Goal: Task Accomplishment & Management: Manage account settings

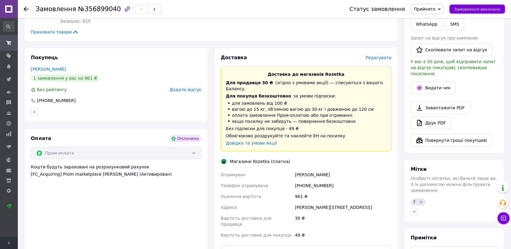
scroll to position [168, 0]
click at [413, 209] on icon "button" at bounding box center [414, 211] width 5 height 5
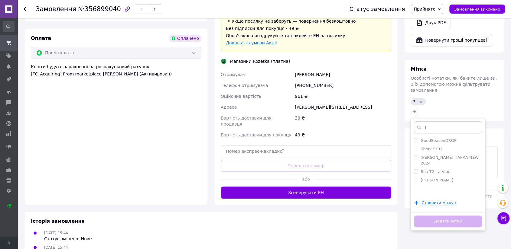
scroll to position [268, 0]
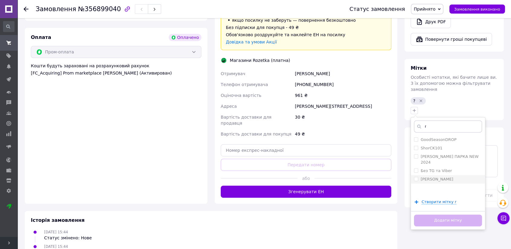
type input "r"
click at [420, 177] on label "[PERSON_NAME]" at bounding box center [436, 179] width 33 height 5
checkbox input "true"
click at [428, 215] on button "Додати мітку" at bounding box center [448, 221] width 68 height 12
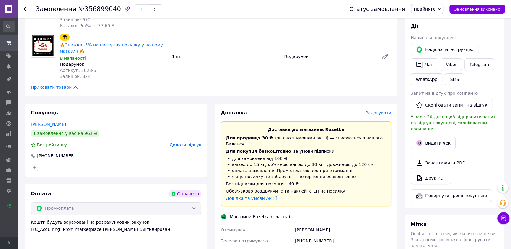
scroll to position [101, 0]
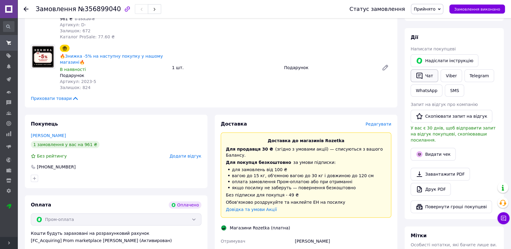
click at [423, 73] on button "Чат" at bounding box center [424, 76] width 28 height 13
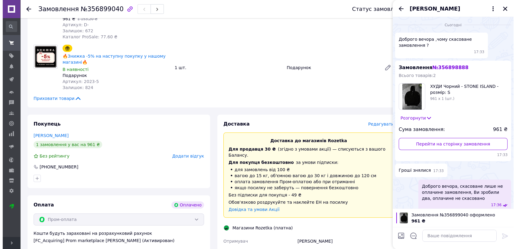
scroll to position [278, 0]
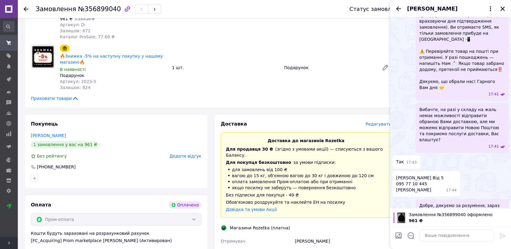
click at [348, 121] on div "Доставка" at bounding box center [293, 124] width 145 height 7
click at [502, 8] on icon "Закрити" at bounding box center [502, 8] width 5 height 5
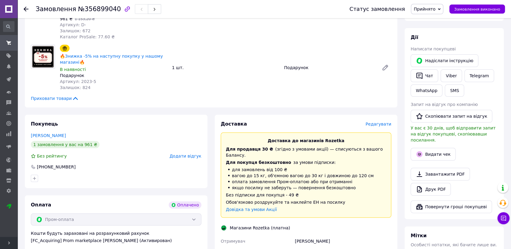
click at [374, 122] on span "Редагувати" at bounding box center [378, 124] width 26 height 5
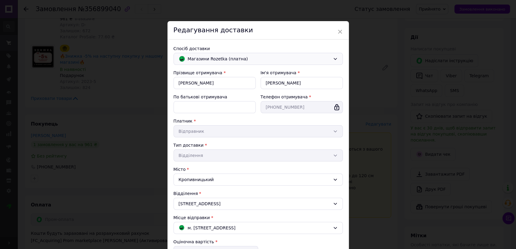
click at [249, 61] on span "Магазини Rozetka (платна)" at bounding box center [259, 59] width 143 height 7
click at [235, 73] on span "Нова Пошта (платна)" at bounding box center [263, 72] width 150 height 6
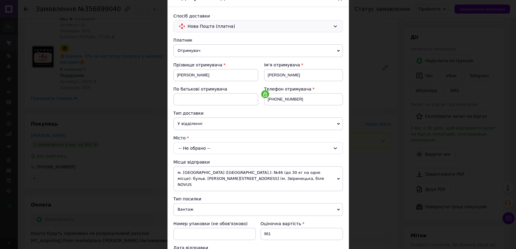
scroll to position [67, 0]
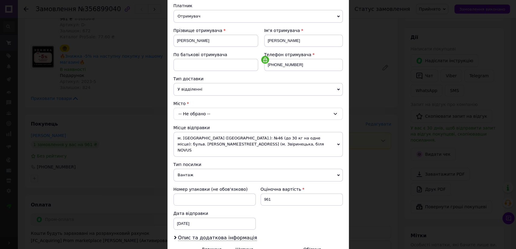
click at [220, 113] on div "-- Не обрано --" at bounding box center [257, 114] width 169 height 12
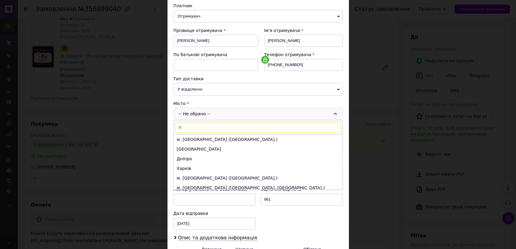
type input "r"
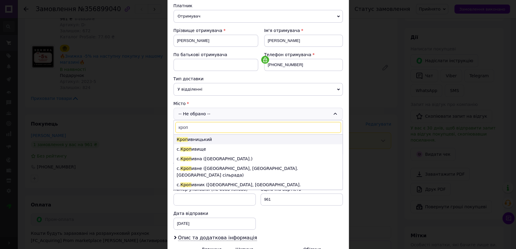
type input "кроп"
click at [209, 138] on li "[PERSON_NAME]" at bounding box center [258, 140] width 169 height 10
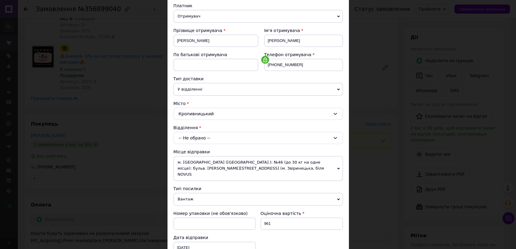
click at [208, 138] on div "-- Не обрано --" at bounding box center [257, 138] width 169 height 12
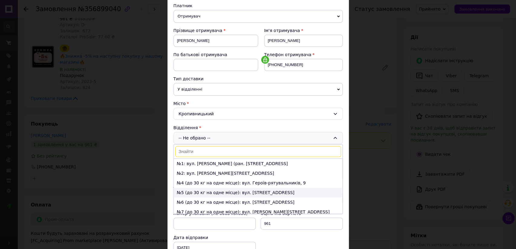
click at [208, 191] on li "№5 (до 30 кг на одне місце): вул. [STREET_ADDRESS]" at bounding box center [258, 193] width 169 height 10
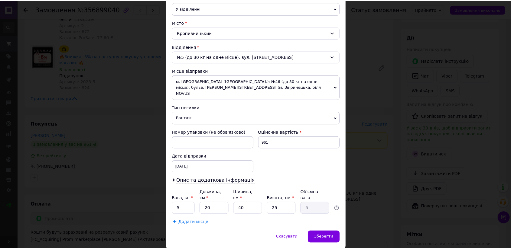
scroll to position [157, 0]
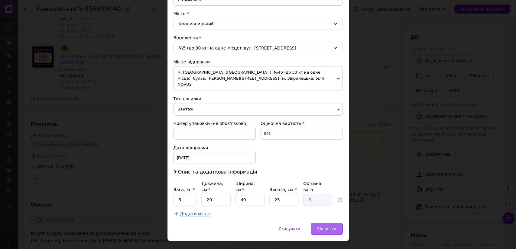
click at [334, 223] on div "Зберегти" at bounding box center [327, 229] width 32 height 12
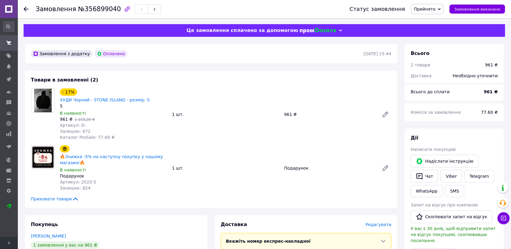
scroll to position [201, 0]
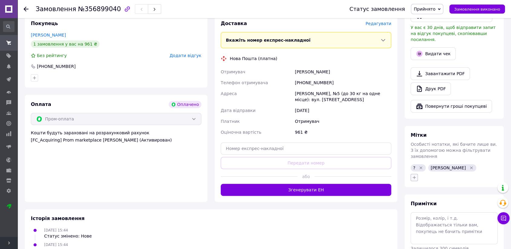
click at [413, 174] on button "button" at bounding box center [413, 177] width 7 height 7
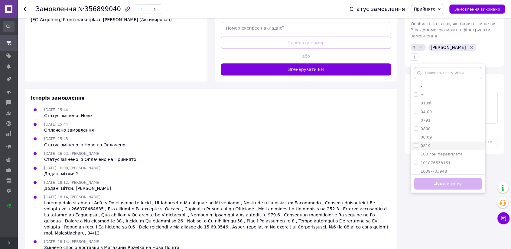
scroll to position [323, 0]
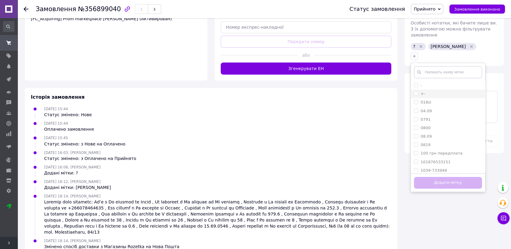
click at [415, 92] on input "+-" at bounding box center [416, 94] width 4 height 4
checkbox input "true"
click at [426, 177] on button "Додати мітку" at bounding box center [448, 183] width 68 height 12
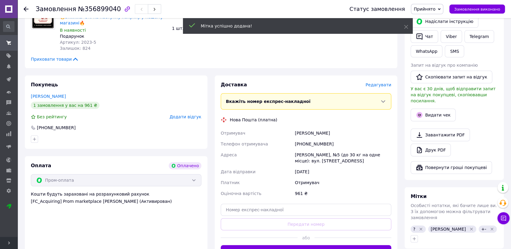
scroll to position [88, 0]
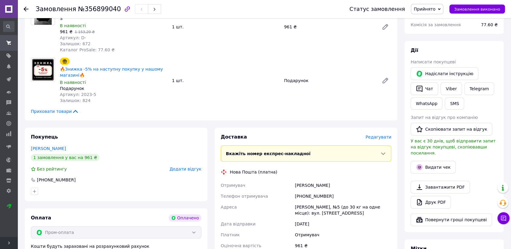
drag, startPoint x: 294, startPoint y: 178, endPoint x: 348, endPoint y: 179, distance: 53.8
click at [348, 180] on div "[PERSON_NAME]" at bounding box center [342, 185] width 99 height 11
copy div "[PERSON_NAME]"
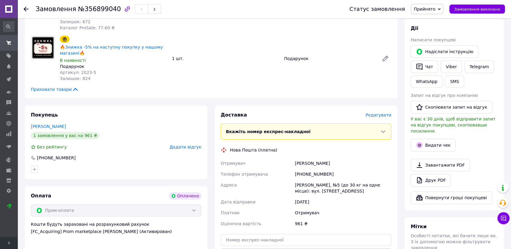
scroll to position [121, 0]
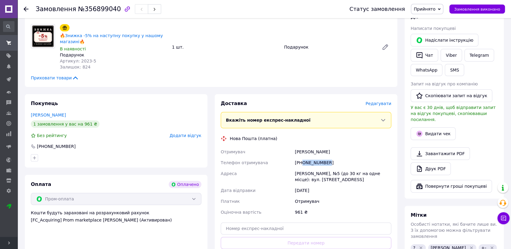
drag, startPoint x: 302, startPoint y: 156, endPoint x: 348, endPoint y: 153, distance: 46.0
click at [348, 157] on div "[PHONE_NUMBER]" at bounding box center [342, 162] width 99 height 11
copy div "0957710445"
click at [318, 147] on div "[PERSON_NAME]" at bounding box center [342, 152] width 99 height 11
click at [322, 147] on div "[PERSON_NAME]" at bounding box center [342, 152] width 99 height 11
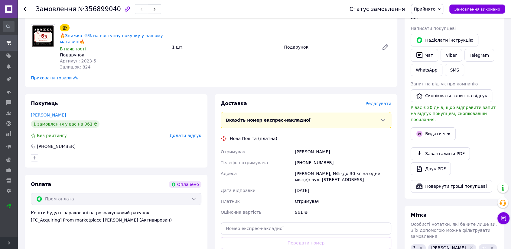
click at [322, 147] on div "[PERSON_NAME]" at bounding box center [342, 152] width 99 height 11
copy div "[PERSON_NAME]"
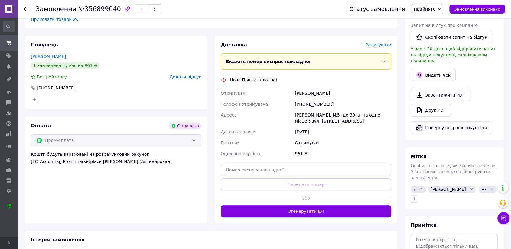
scroll to position [189, 0]
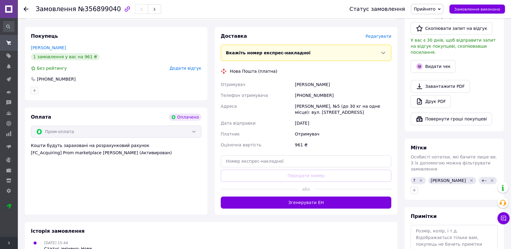
click at [306, 101] on div "[PERSON_NAME], №5 (до 30 кг на одне місце): вул. [STREET_ADDRESS]" at bounding box center [342, 109] width 99 height 17
copy div "Кропивницький"
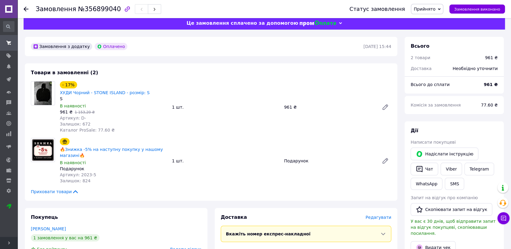
scroll to position [0, 0]
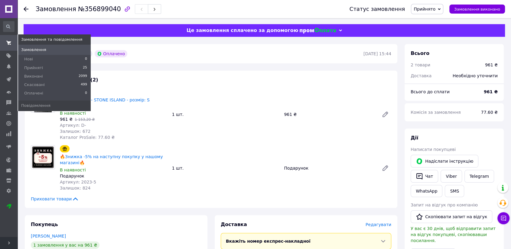
click at [2, 45] on span at bounding box center [9, 42] width 18 height 11
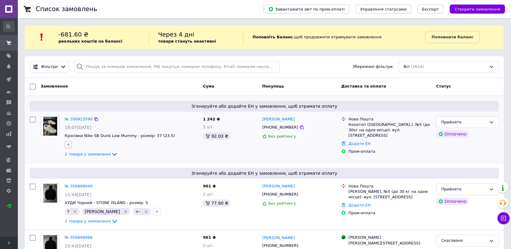
click at [68, 143] on icon "button" at bounding box center [68, 144] width 3 height 3
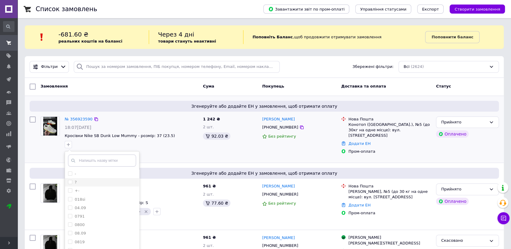
click at [69, 181] on input "?" at bounding box center [70, 182] width 4 height 4
checkbox input "true"
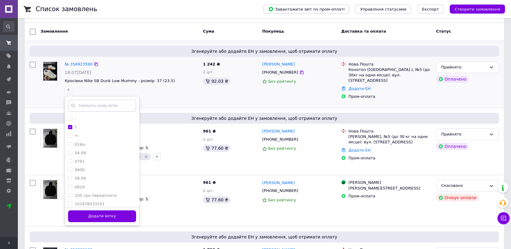
scroll to position [67, 0]
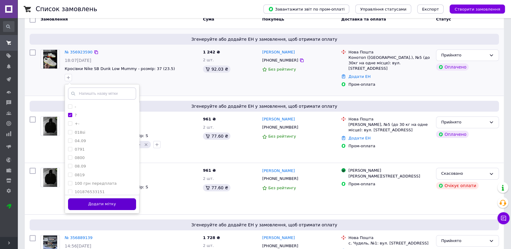
click at [106, 205] on button "Додати мітку" at bounding box center [102, 205] width 68 height 12
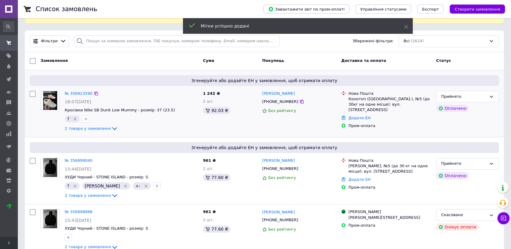
scroll to position [0, 0]
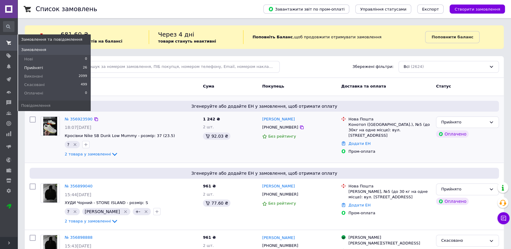
click at [25, 65] on span "Прийняті" at bounding box center [33, 67] width 19 height 5
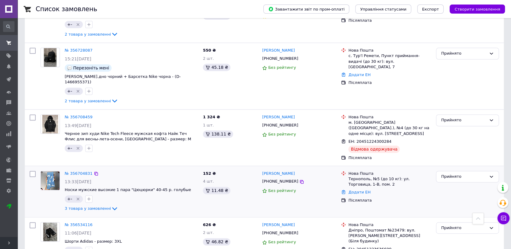
scroll to position [811, 0]
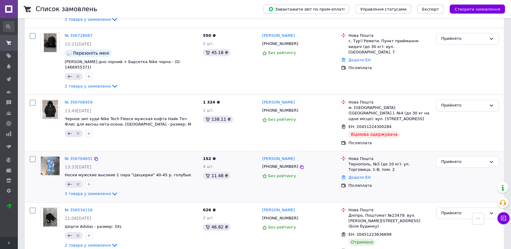
click at [357, 174] on div "Додати ЕН" at bounding box center [389, 178] width 85 height 8
click at [356, 175] on link "Додати ЕН" at bounding box center [359, 177] width 22 height 5
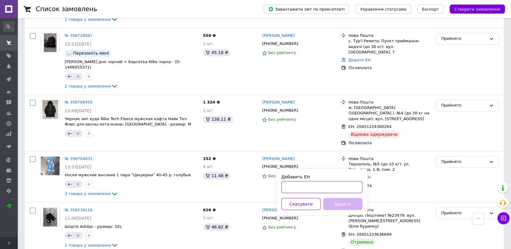
click at [318, 185] on input "Добавить ЕН" at bounding box center [321, 187] width 81 height 12
paste input "20451224526376"
type input "20451224526376"
click at [330, 204] on button "Додати" at bounding box center [342, 204] width 39 height 12
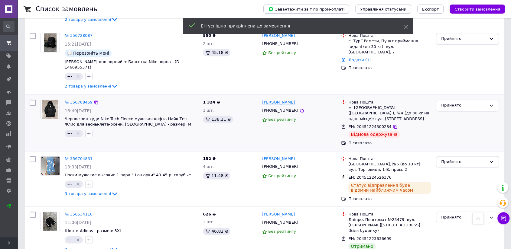
click at [280, 100] on link "[PERSON_NAME]" at bounding box center [278, 103] width 33 height 6
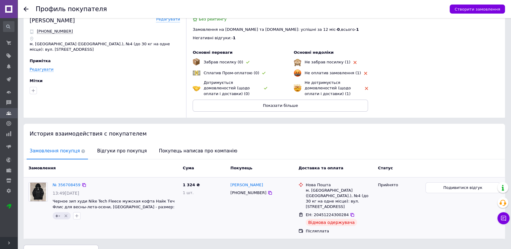
scroll to position [22, 0]
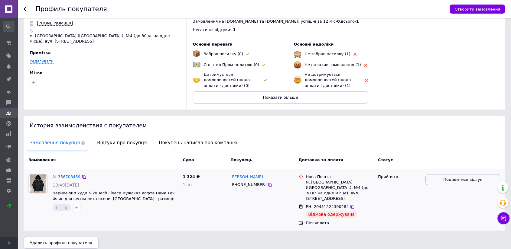
click at [440, 180] on button "Подивитися відгук" at bounding box center [462, 179] width 75 height 11
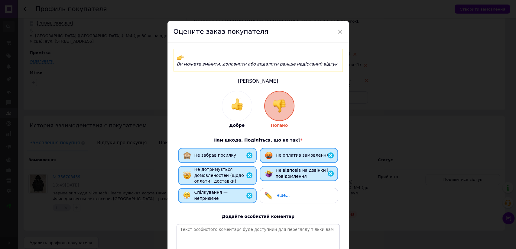
click at [406, 144] on div "× Оцените заказ покупателя Ви можете змінити, доповнити або видалити раніше над…" at bounding box center [258, 124] width 516 height 249
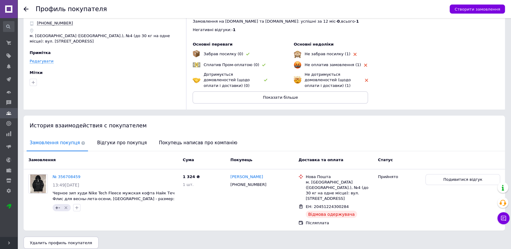
click at [28, 10] on div at bounding box center [30, 9] width 12 height 18
click at [27, 8] on icon at bounding box center [26, 9] width 5 height 5
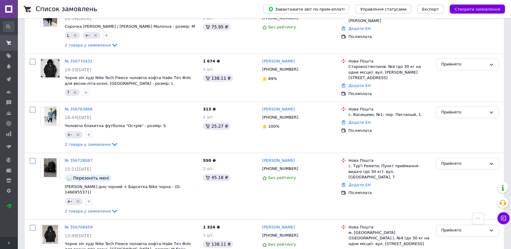
scroll to position [806, 0]
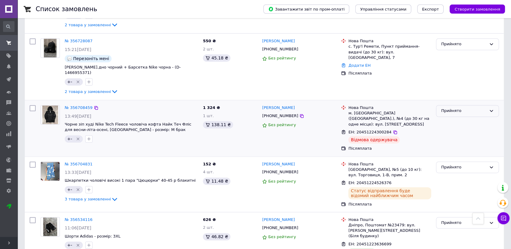
click at [449, 108] on div "Прийнято" at bounding box center [463, 111] width 45 height 6
click at [447, 118] on li "Виконано" at bounding box center [467, 123] width 62 height 11
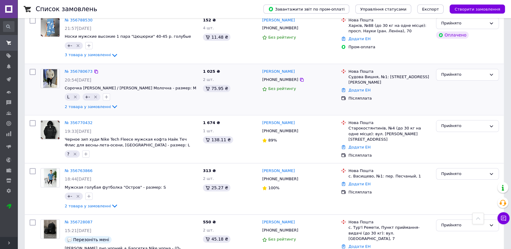
scroll to position [604, 0]
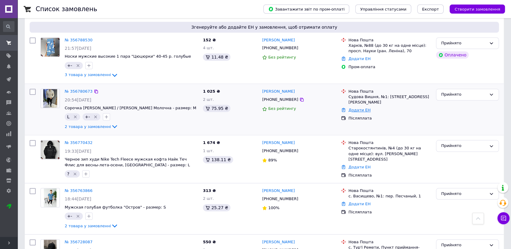
click at [355, 106] on div "Додати ЕН" at bounding box center [389, 110] width 85 height 8
click at [355, 108] on link "Додати ЕН" at bounding box center [359, 110] width 22 height 5
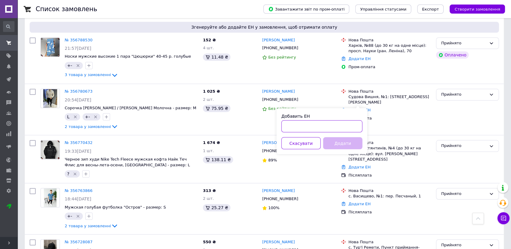
click at [316, 122] on input "Добавить ЕН" at bounding box center [321, 126] width 81 height 12
paste input "20451225016482"
type input "20451225016482"
click at [345, 143] on button "Додати" at bounding box center [342, 143] width 39 height 12
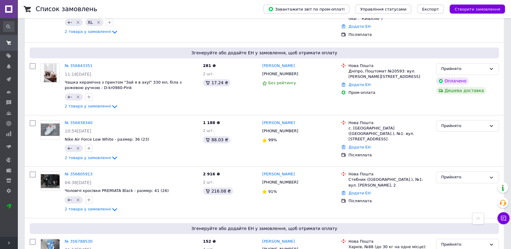
scroll to position [369, 0]
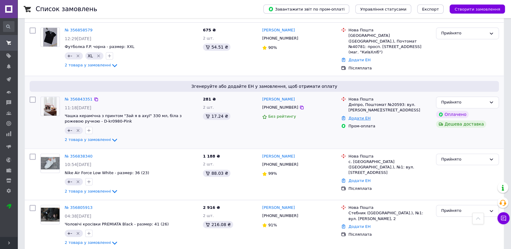
click at [361, 116] on link "Додати ЕН" at bounding box center [359, 118] width 22 height 5
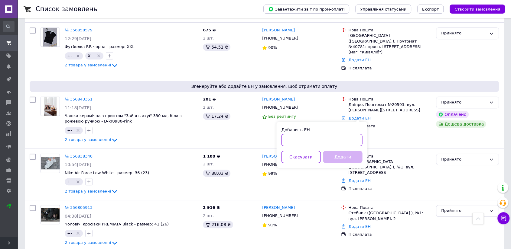
click at [329, 137] on input "Добавить ЕН" at bounding box center [321, 140] width 81 height 12
paste input "20451225051491"
type input "20451225051491"
click at [341, 158] on button "Додати" at bounding box center [342, 157] width 39 height 12
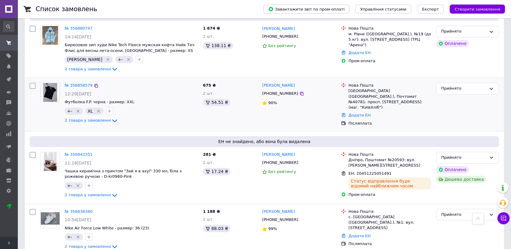
scroll to position [302, 0]
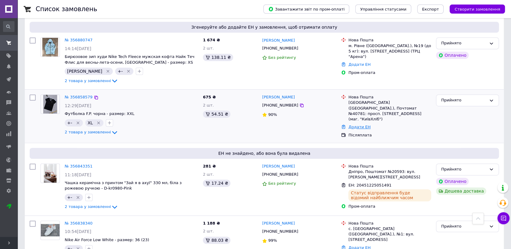
click at [365, 125] on link "Додати ЕН" at bounding box center [359, 127] width 22 height 5
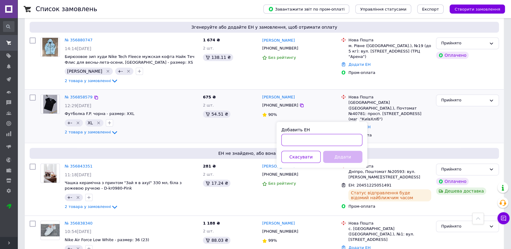
click at [316, 136] on input "Добавить ЕН" at bounding box center [321, 140] width 81 height 12
paste input "20451225060350"
type input "20451225060350"
click at [347, 153] on button "Додати" at bounding box center [342, 157] width 39 height 12
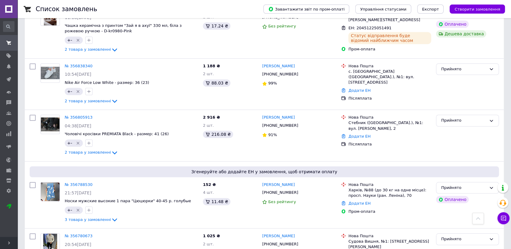
scroll to position [504, 0]
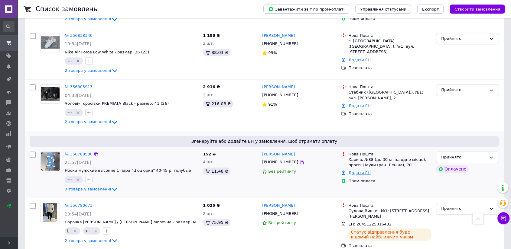
click at [359, 171] on link "Додати ЕН" at bounding box center [359, 173] width 22 height 5
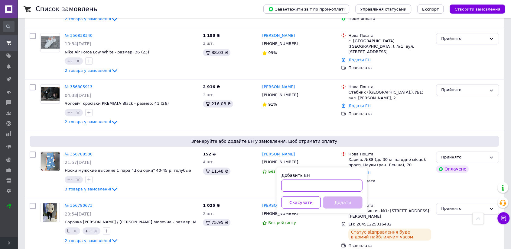
click at [305, 185] on input "Добавить ЕН" at bounding box center [321, 186] width 81 height 12
paste input "20451225050275"
type input "20451225050275"
click at [336, 201] on button "Додати" at bounding box center [342, 202] width 39 height 12
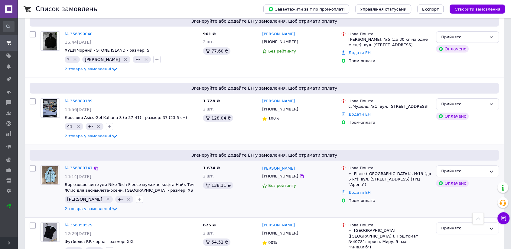
scroll to position [168, 0]
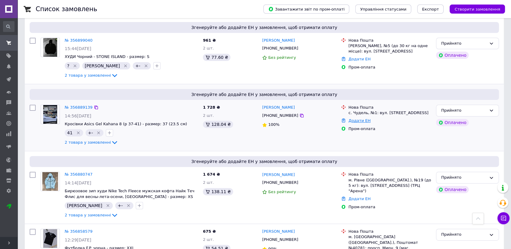
click at [354, 120] on link "Додати ЕН" at bounding box center [359, 120] width 22 height 5
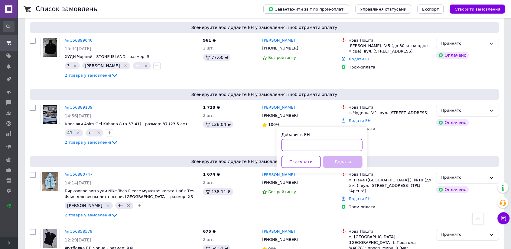
click at [307, 144] on input "Добавить ЕН" at bounding box center [321, 145] width 81 height 12
paste input "20451225175539"
type input "20451225175539"
click at [336, 161] on button "Додати" at bounding box center [342, 162] width 39 height 12
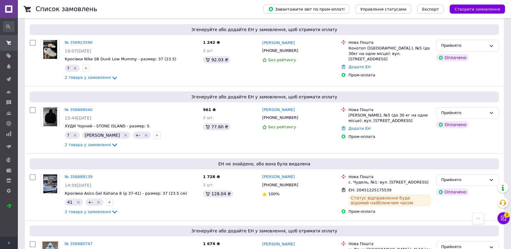
scroll to position [0, 0]
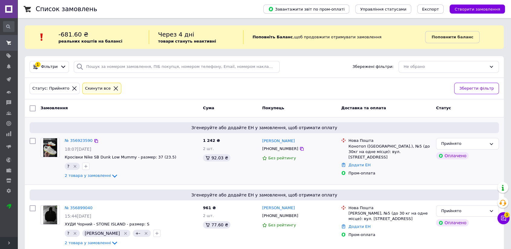
click at [49, 142] on img at bounding box center [50, 147] width 14 height 19
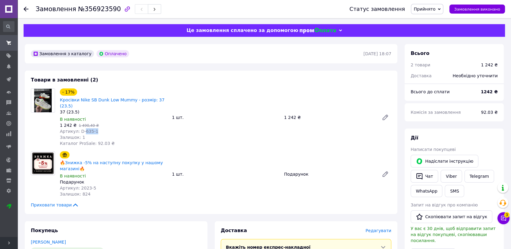
drag, startPoint x: 83, startPoint y: 124, endPoint x: 101, endPoint y: 123, distance: 18.5
click at [101, 128] on div "Артикул: D-635-1" at bounding box center [113, 131] width 107 height 6
copy span "635-1"
